Goal: Check status: Check status

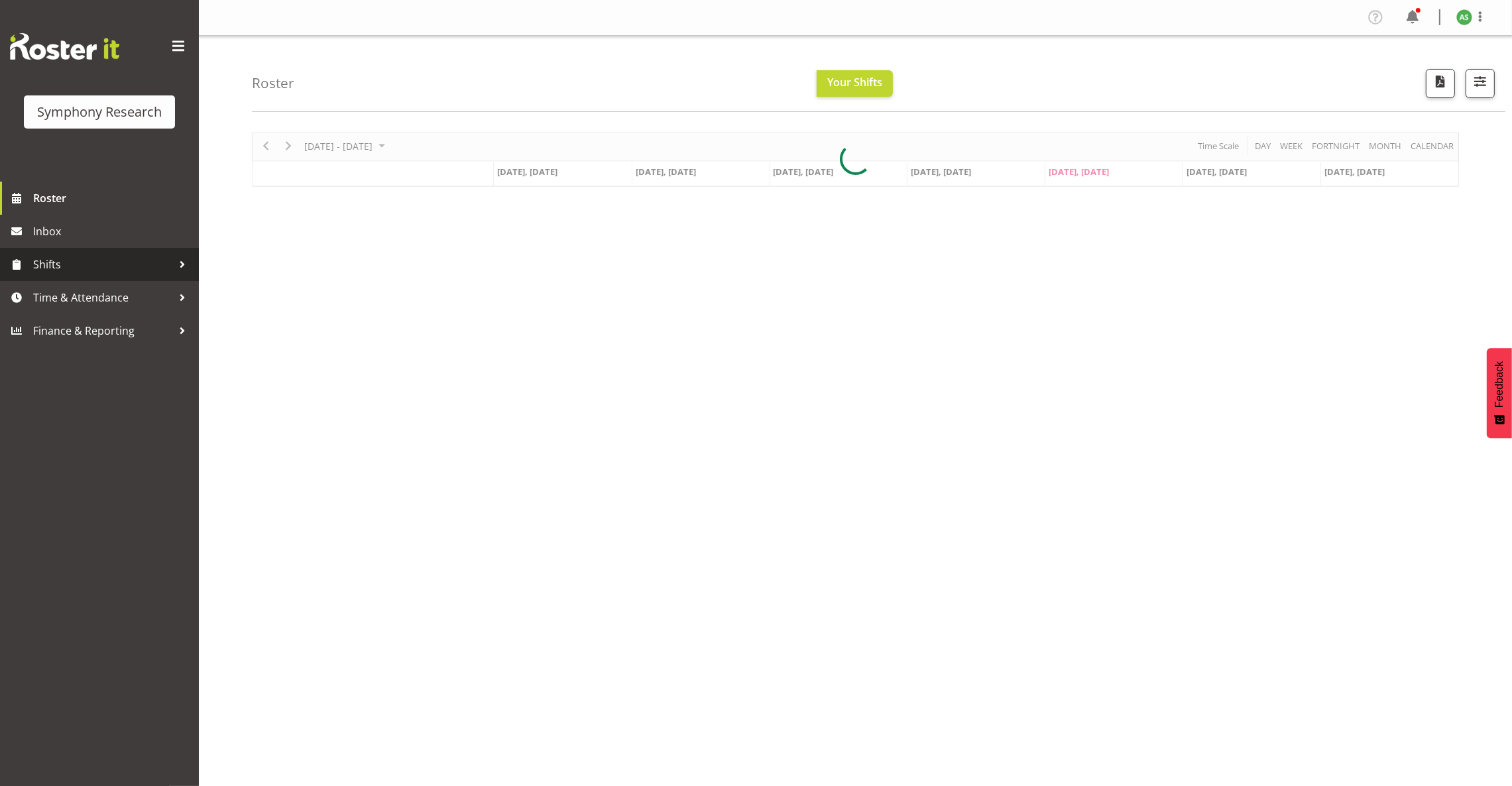
click at [70, 269] on span "Shifts" at bounding box center [103, 264] width 139 height 20
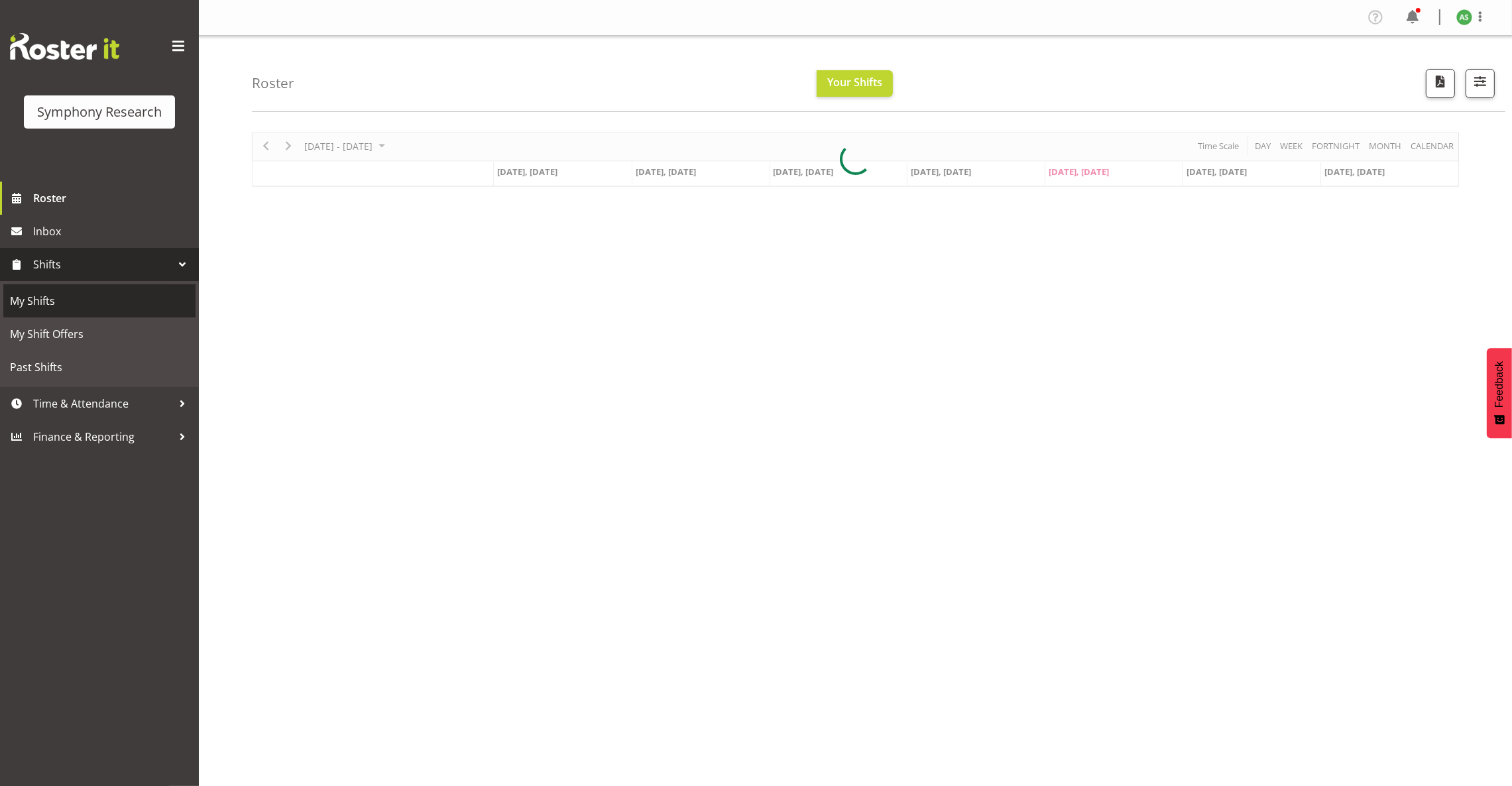
click at [66, 296] on span "My Shifts" at bounding box center [99, 300] width 179 height 20
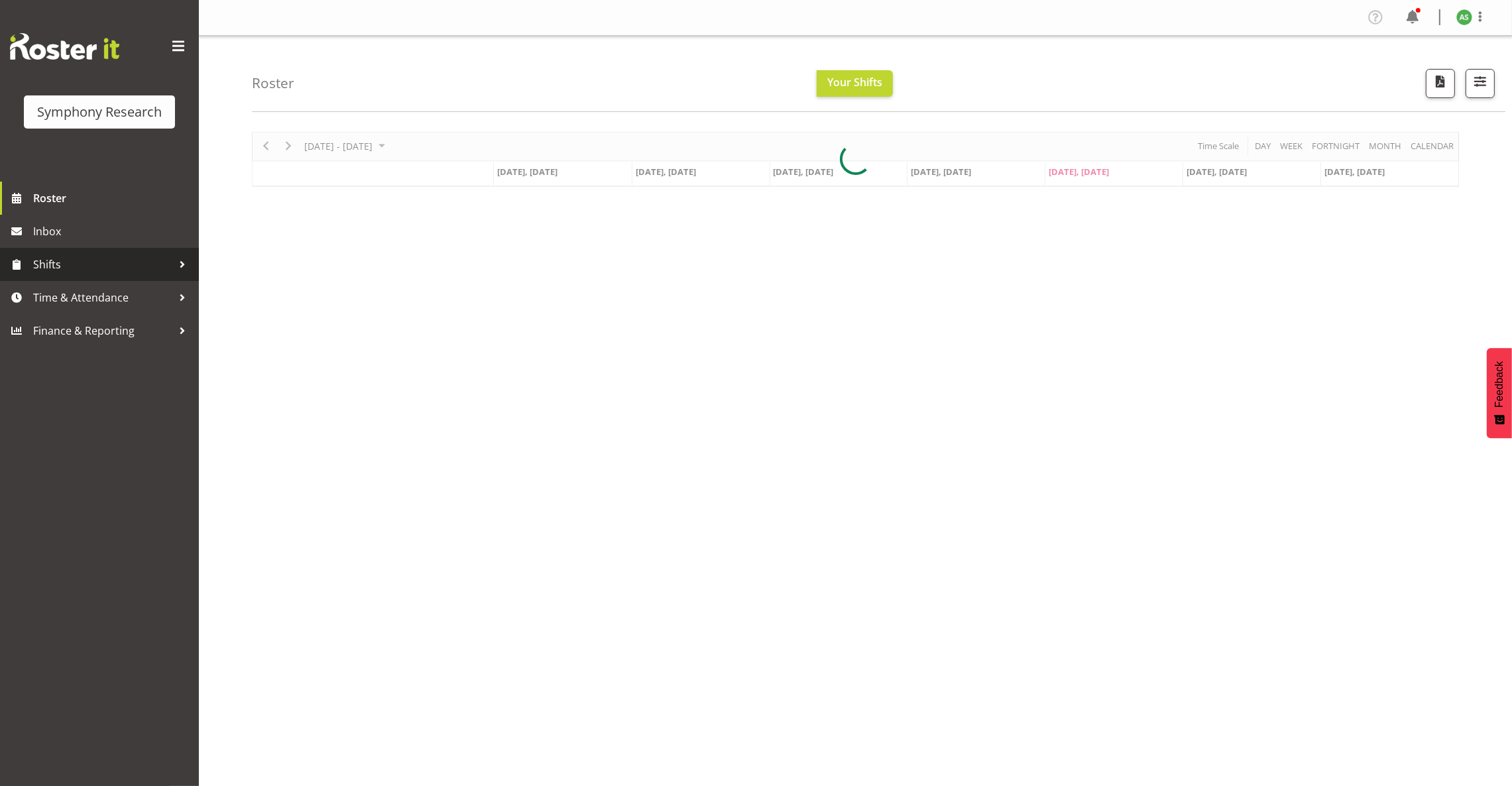
click at [98, 266] on span "Shifts" at bounding box center [103, 264] width 139 height 20
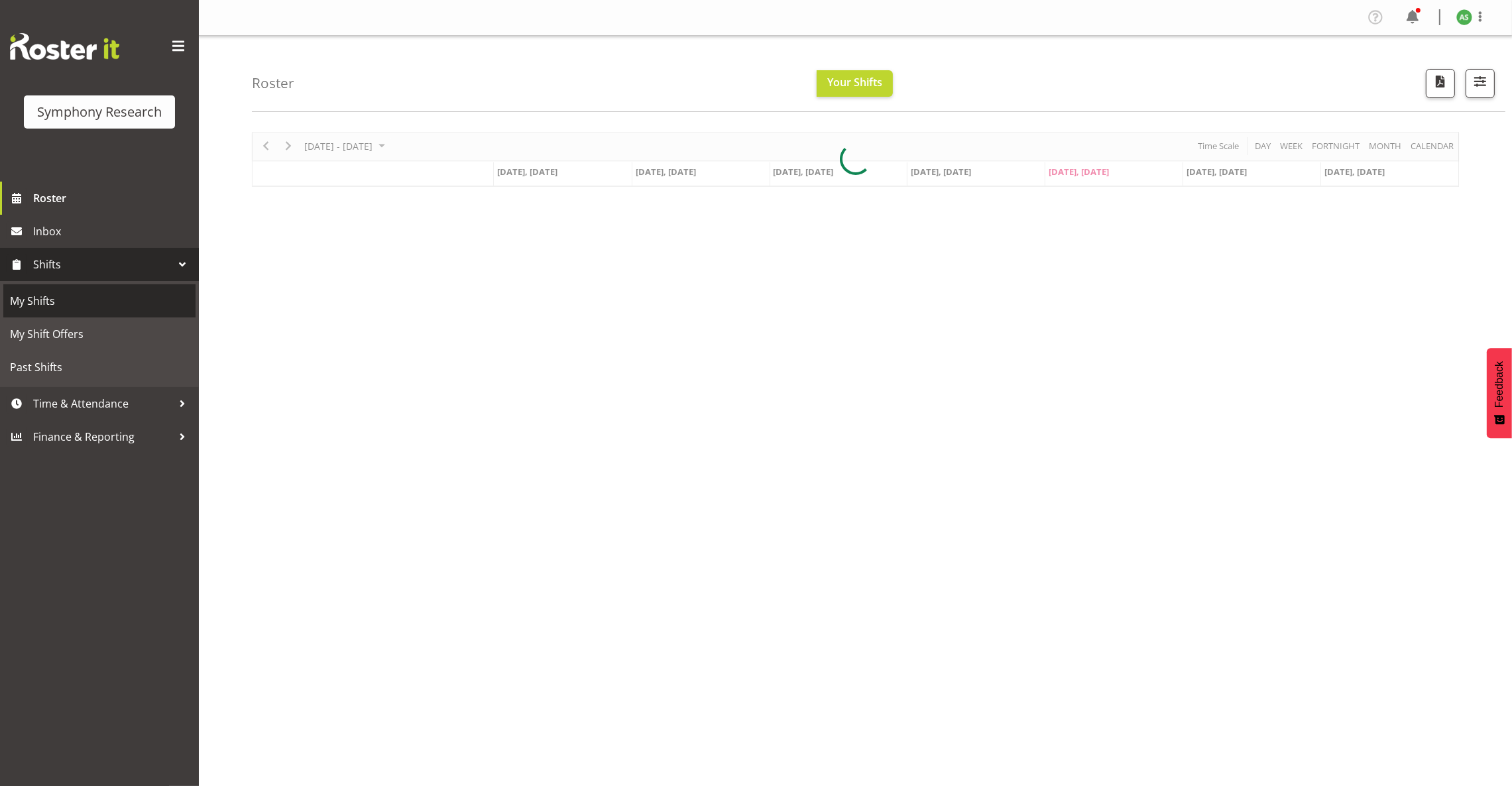
click at [97, 305] on span "My Shifts" at bounding box center [99, 300] width 179 height 20
